Goal: Task Accomplishment & Management: Complete application form

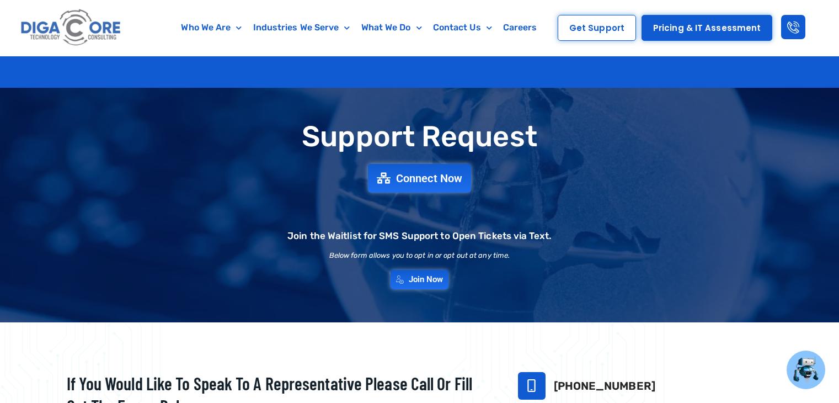
scroll to position [385, 0]
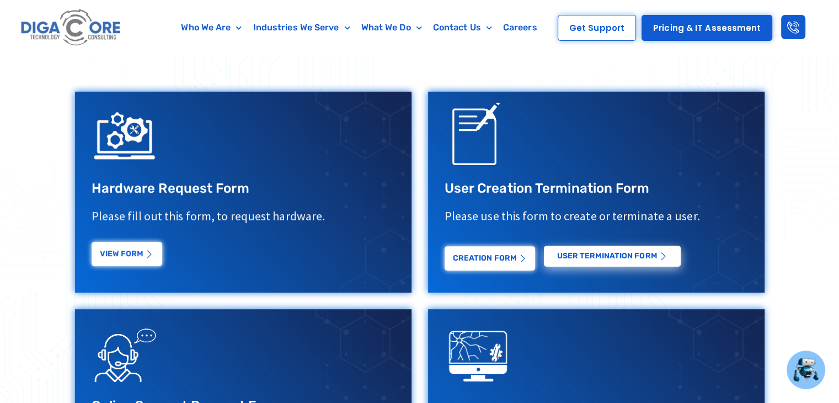
click at [146, 254] on icon at bounding box center [150, 254] width 8 height 8
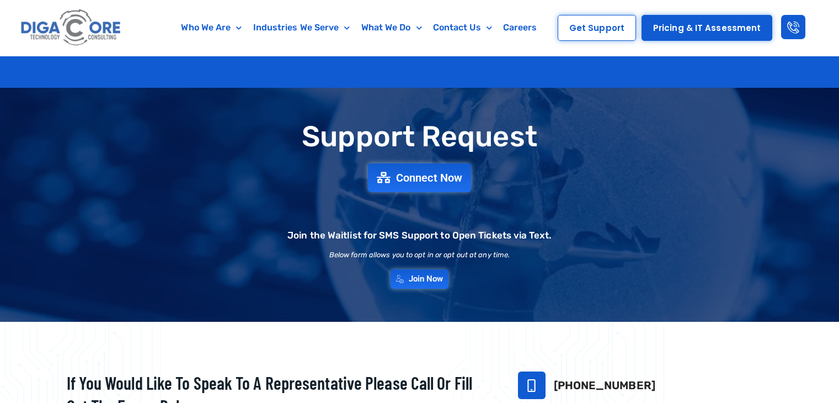
scroll to position [496, 0]
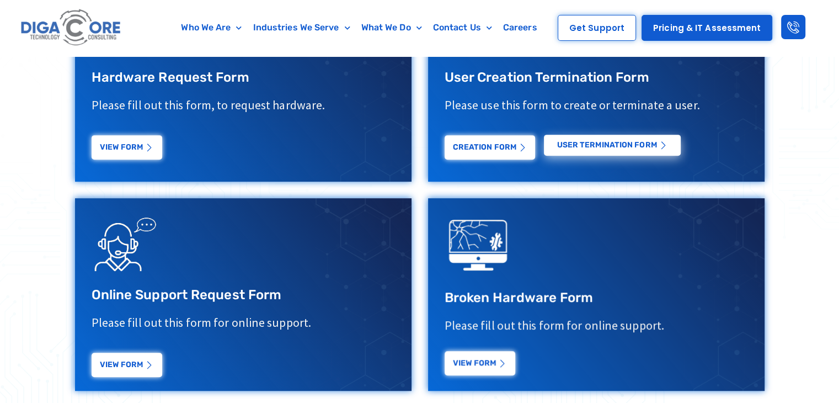
click at [478, 371] on link "View Form" at bounding box center [479, 363] width 71 height 24
click at [474, 370] on link "View Form" at bounding box center [479, 363] width 71 height 24
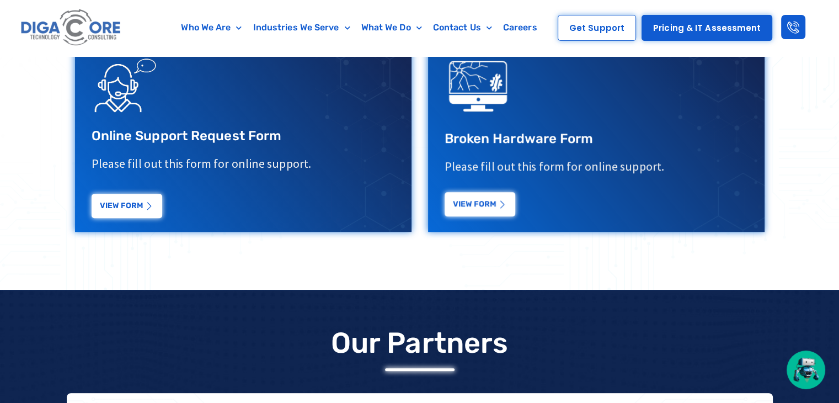
scroll to position [607, 0]
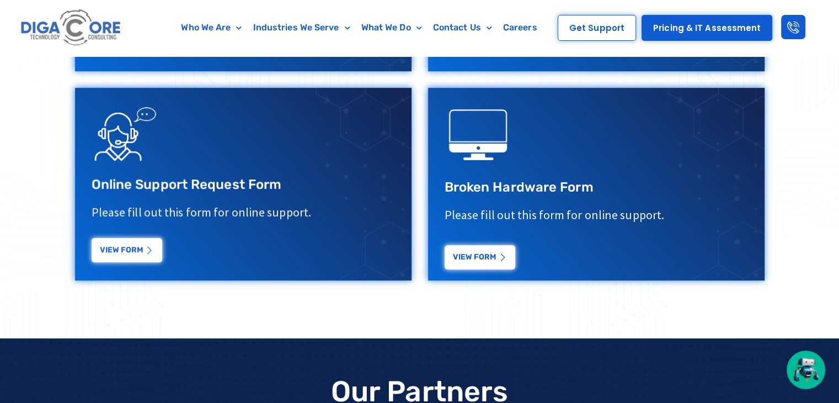
click at [122, 252] on link "View Form" at bounding box center [127, 250] width 71 height 24
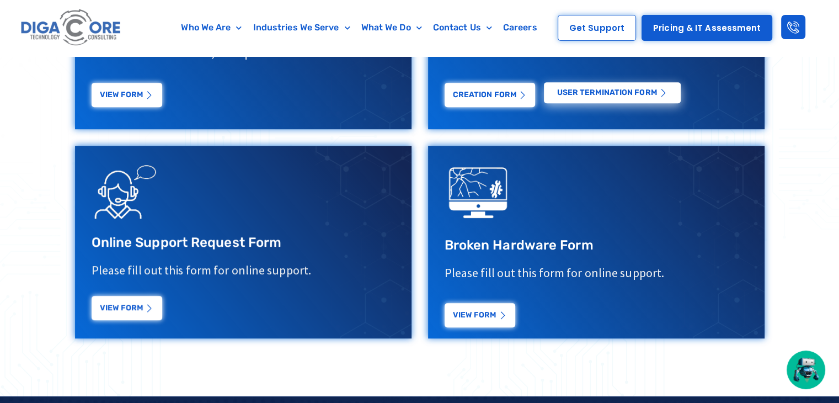
scroll to position [551, 0]
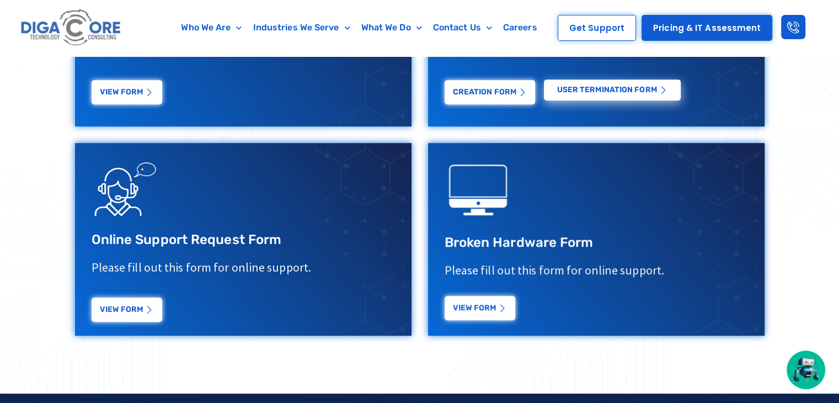
click at [489, 313] on link "View Form" at bounding box center [479, 308] width 71 height 24
click at [504, 313] on link "View Form" at bounding box center [479, 308] width 71 height 24
click at [493, 309] on link "View Form" at bounding box center [479, 308] width 71 height 24
click at [475, 305] on link "View Form" at bounding box center [479, 308] width 71 height 24
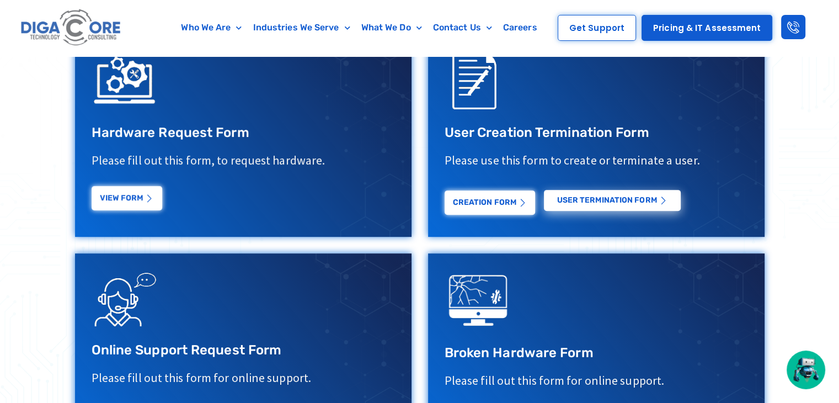
click at [153, 203] on link "View Form" at bounding box center [127, 198] width 71 height 24
